Goal: Information Seeking & Learning: Learn about a topic

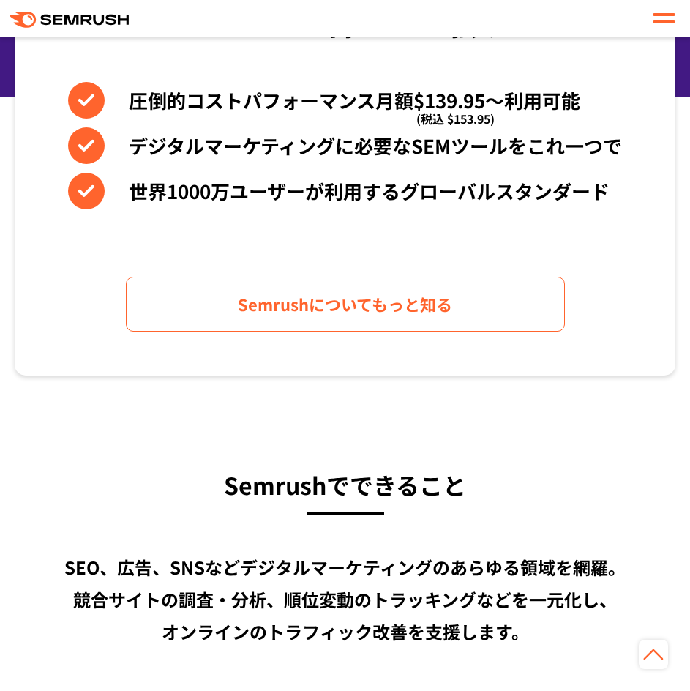
scroll to position [952, 0]
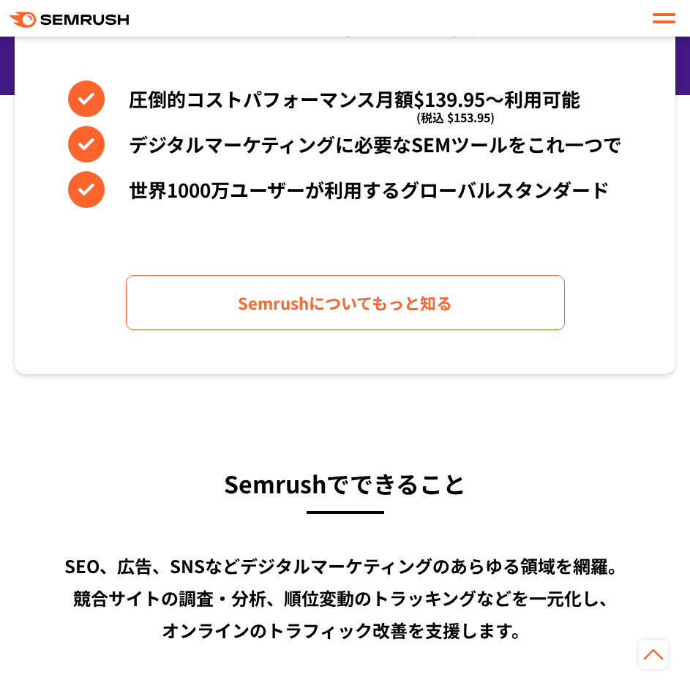
click at [647, 20] on div ".cls-1 {fill: #fff;} .cls {fill: #FF642D;}" at bounding box center [345, 18] width 690 height 25
click at [660, 20] on div at bounding box center [664, 19] width 23 height 18
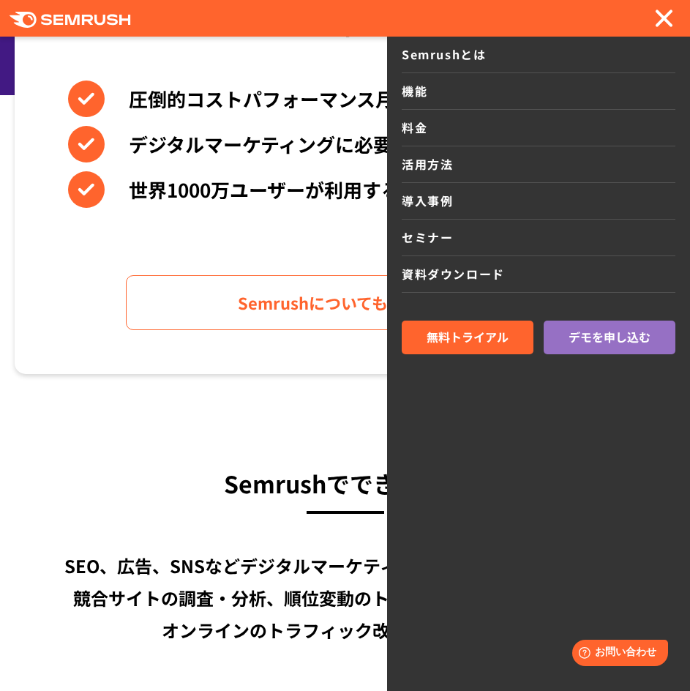
click at [656, 16] on div at bounding box center [664, 19] width 23 height 18
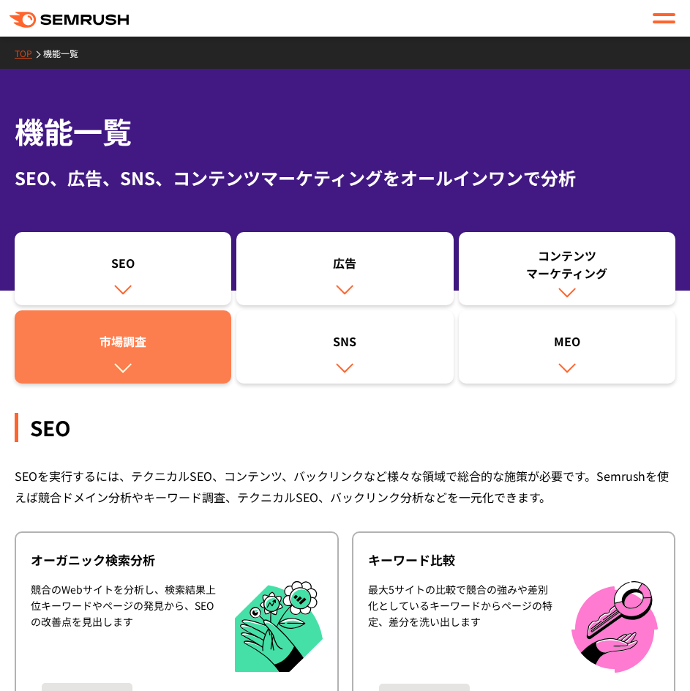
click at [178, 369] on link "市場調査" at bounding box center [123, 346] width 217 height 73
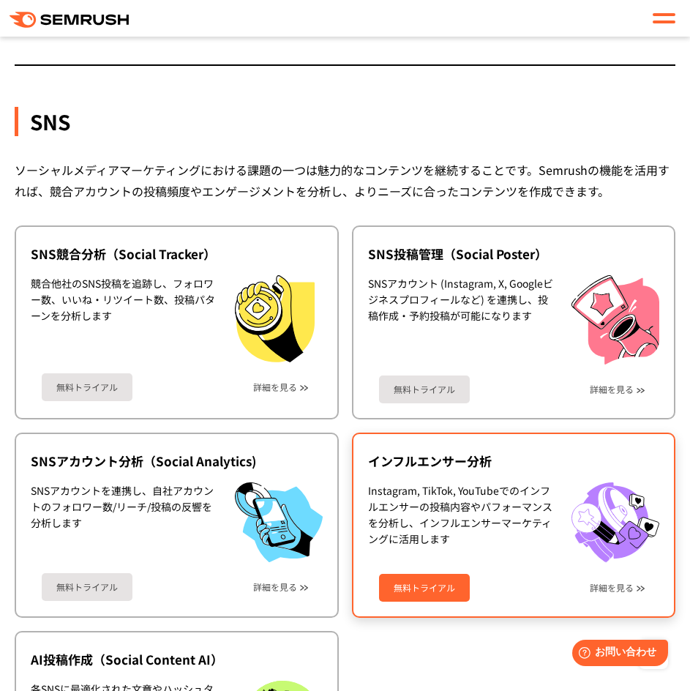
scroll to position [3735, 0]
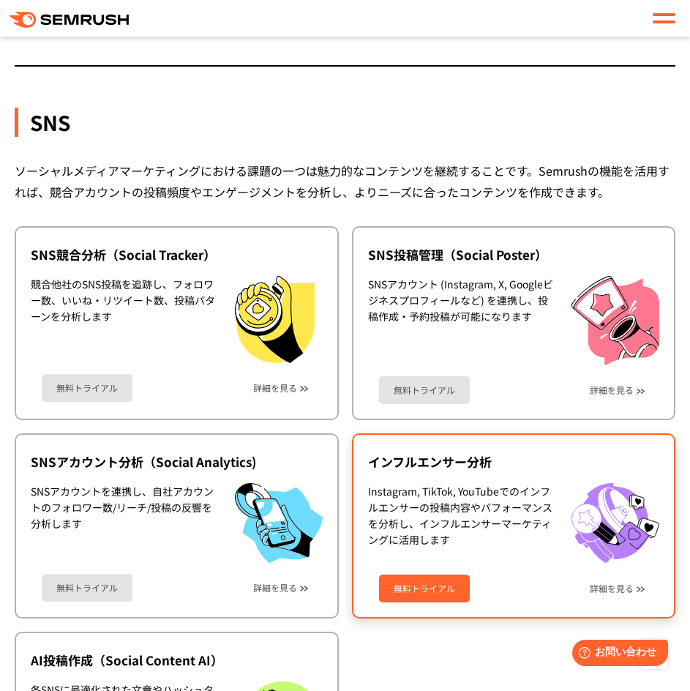
click at [524, 526] on div "Instagram, TikTok, YouTubeでのインフルエンサーの投稿内容やパフォーマンスを分析し、インフルエンサーマーケティングに活用します" at bounding box center [463, 523] width 190 height 81
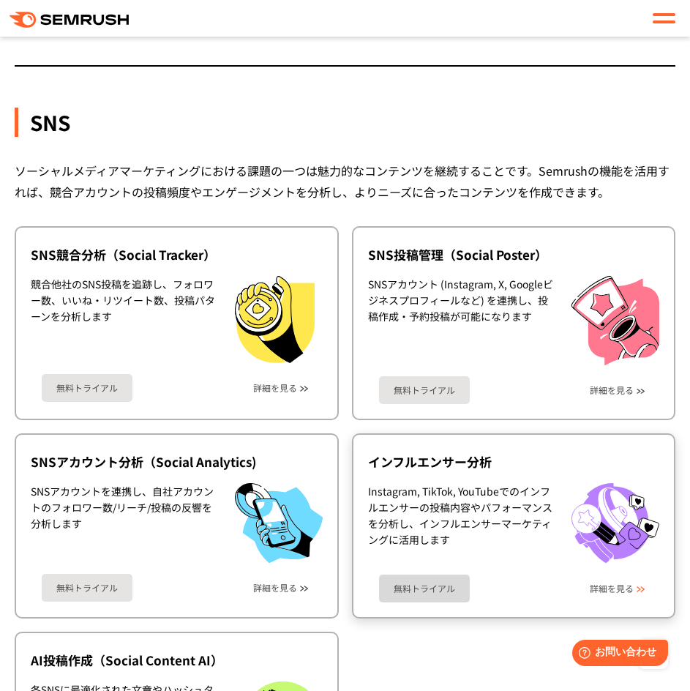
click at [608, 594] on div "無料トライアル 詳細を見る" at bounding box center [514, 583] width 292 height 39
click at [611, 589] on link "詳細を見る" at bounding box center [612, 589] width 44 height 10
